Goal: Browse casually: Explore the website without a specific task or goal

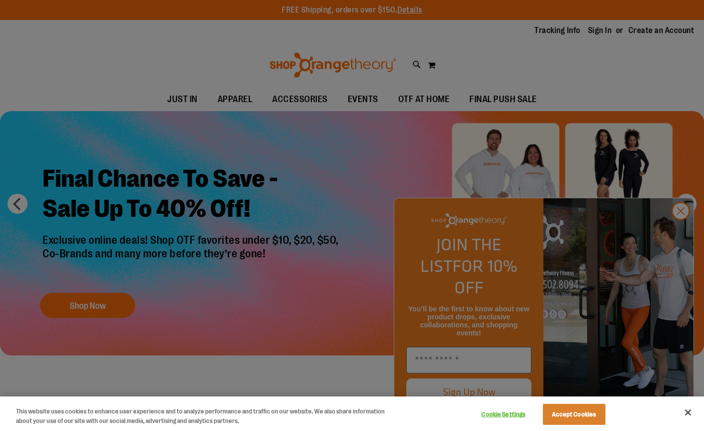
click at [366, 222] on div at bounding box center [352, 215] width 704 height 431
click at [679, 232] on div at bounding box center [352, 215] width 704 height 431
click at [690, 416] on button "Close" at bounding box center [688, 412] width 22 height 22
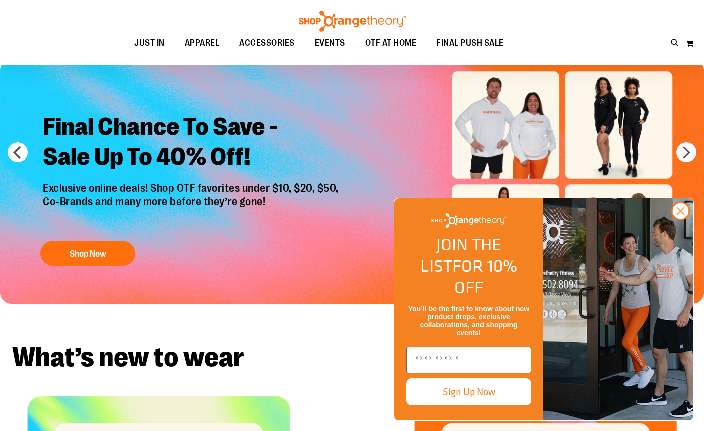
scroll to position [160, 0]
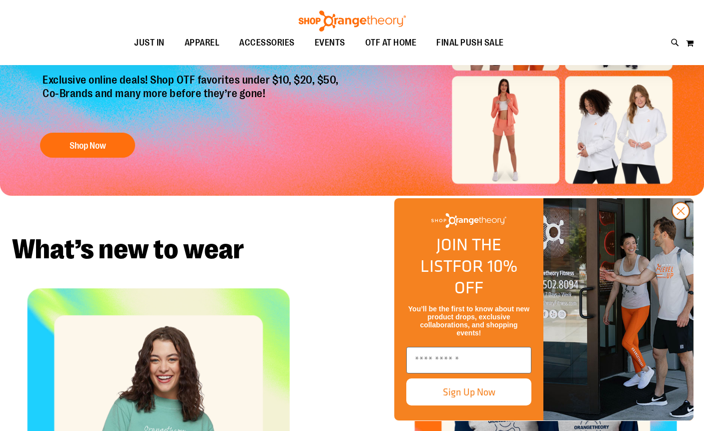
click at [680, 219] on circle "Close dialog" at bounding box center [681, 211] width 17 height 17
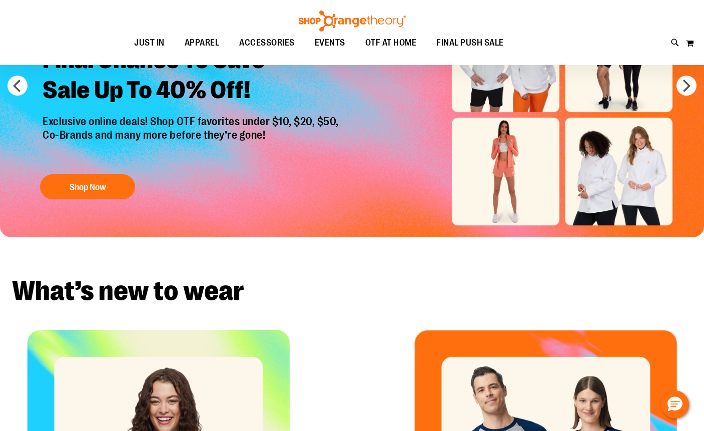
scroll to position [0, 0]
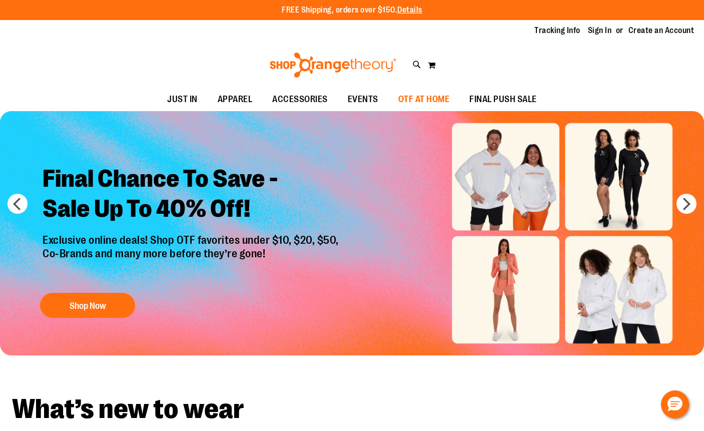
click at [402, 103] on span "OTF AT HOME" at bounding box center [424, 99] width 52 height 23
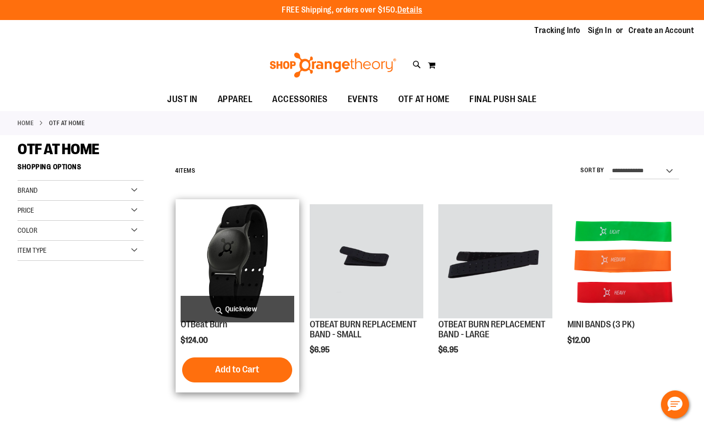
click at [240, 306] on span "Quickview" at bounding box center [238, 309] width 114 height 27
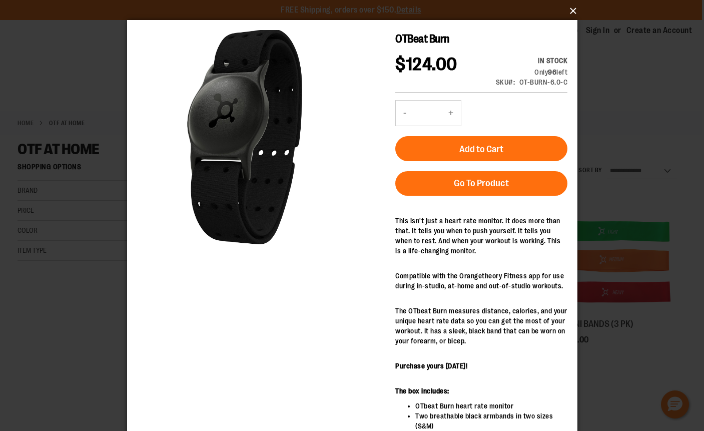
click at [572, 12] on button "×" at bounding box center [355, 11] width 450 height 22
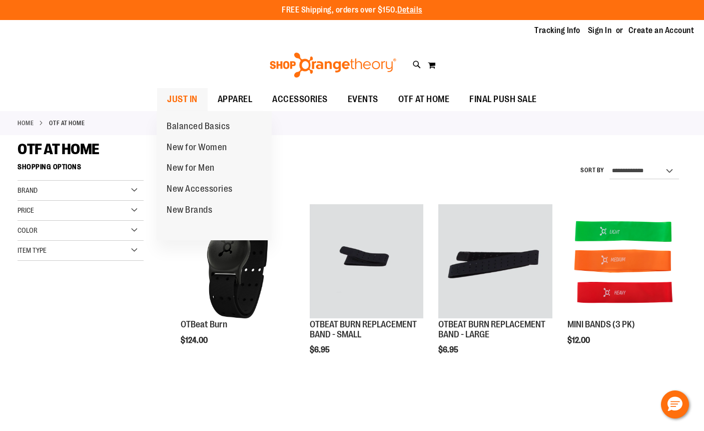
click at [194, 101] on span "JUST IN" at bounding box center [182, 99] width 31 height 23
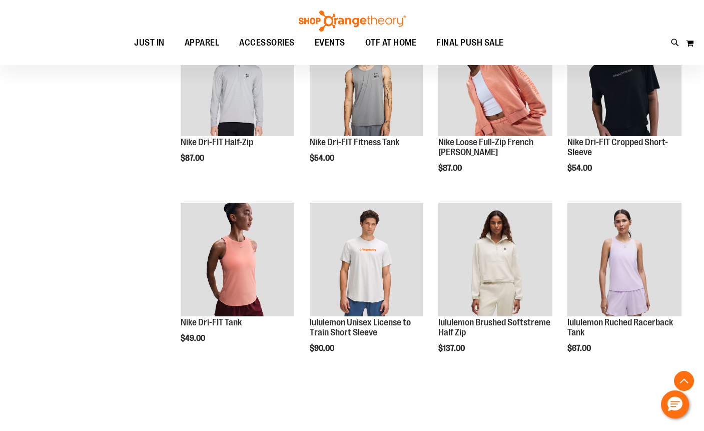
scroll to position [409, 0]
